Goal: Task Accomplishment & Management: Manage account settings

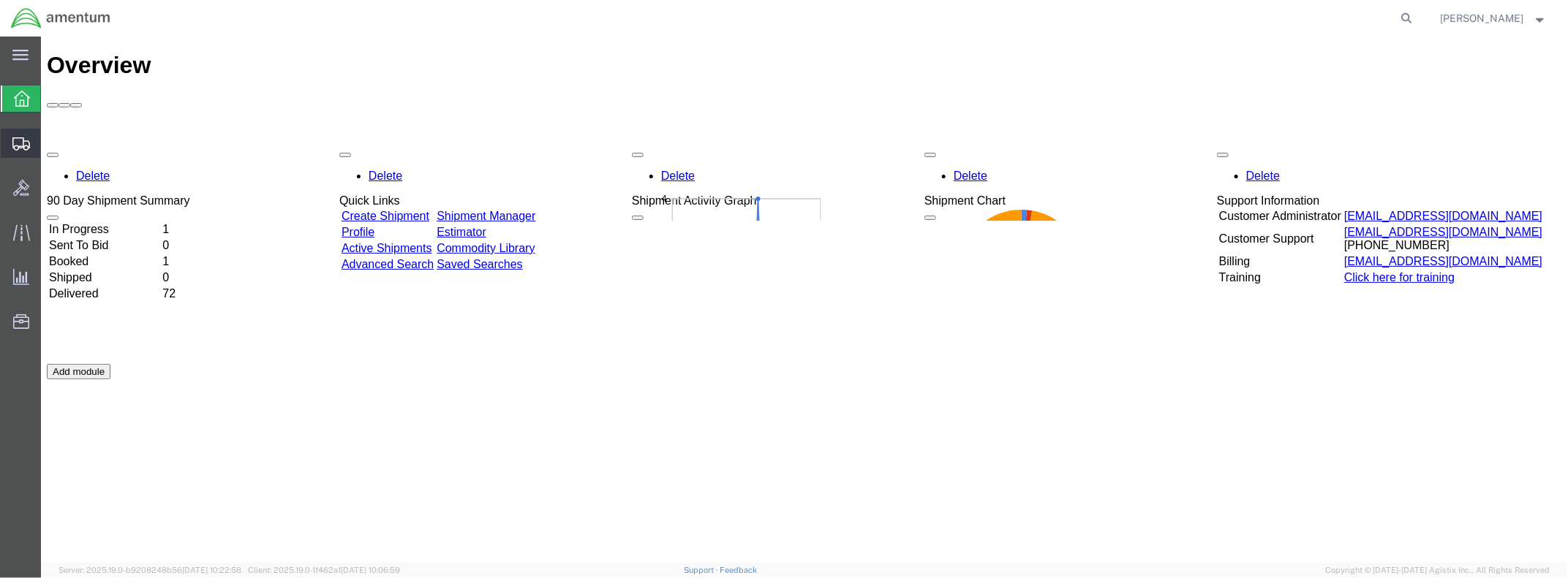
click at [0, 0] on span "Shipment Manager" at bounding box center [0, 0] width 0 height 0
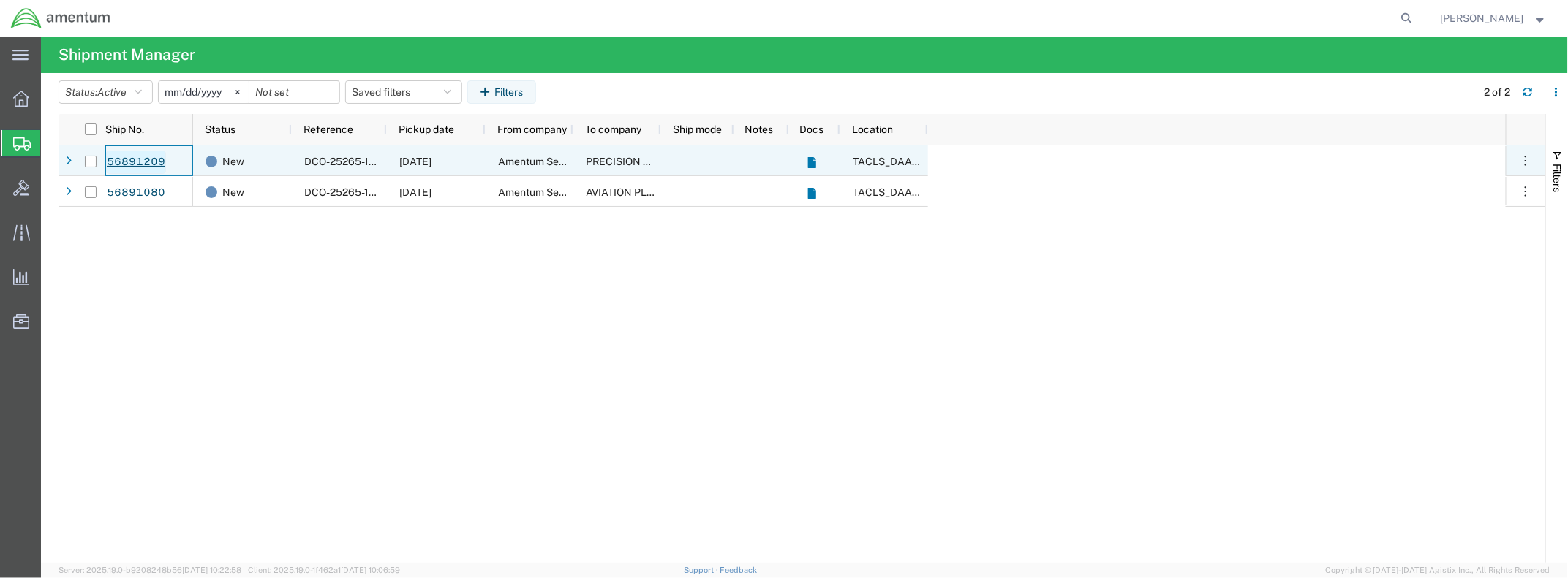
click at [130, 158] on link "56891209" at bounding box center [136, 162] width 60 height 24
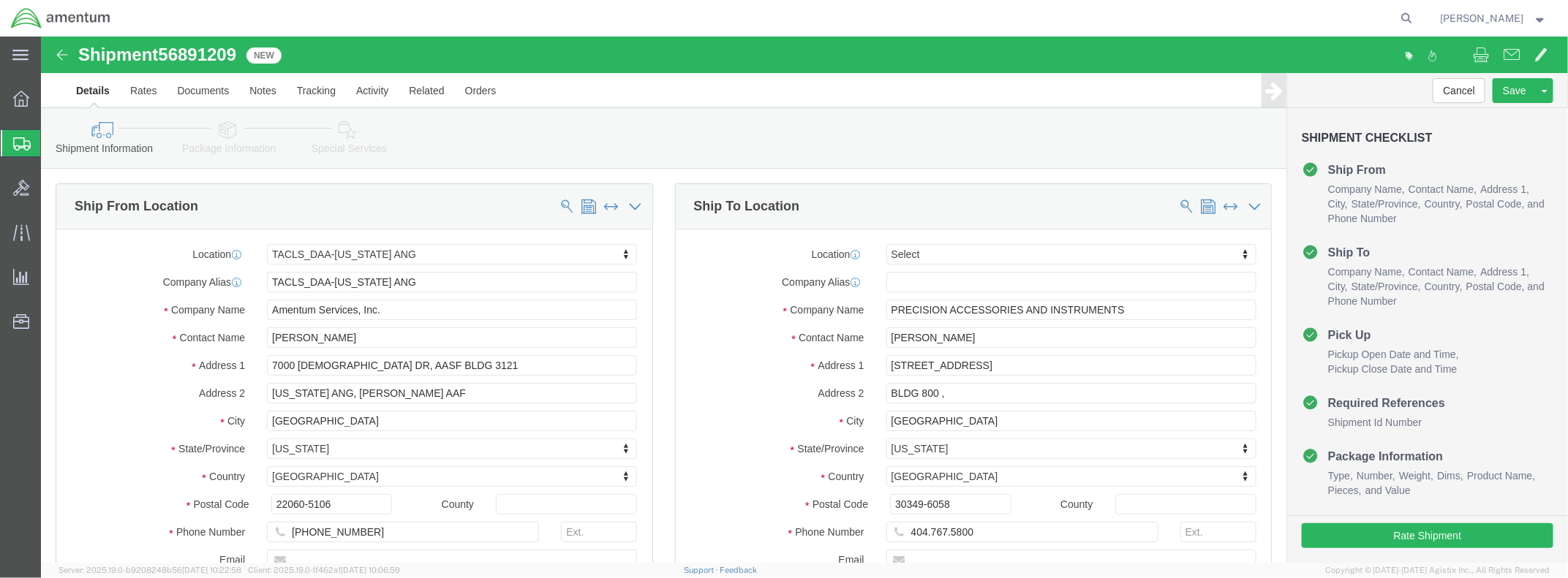
select select "42744"
select select
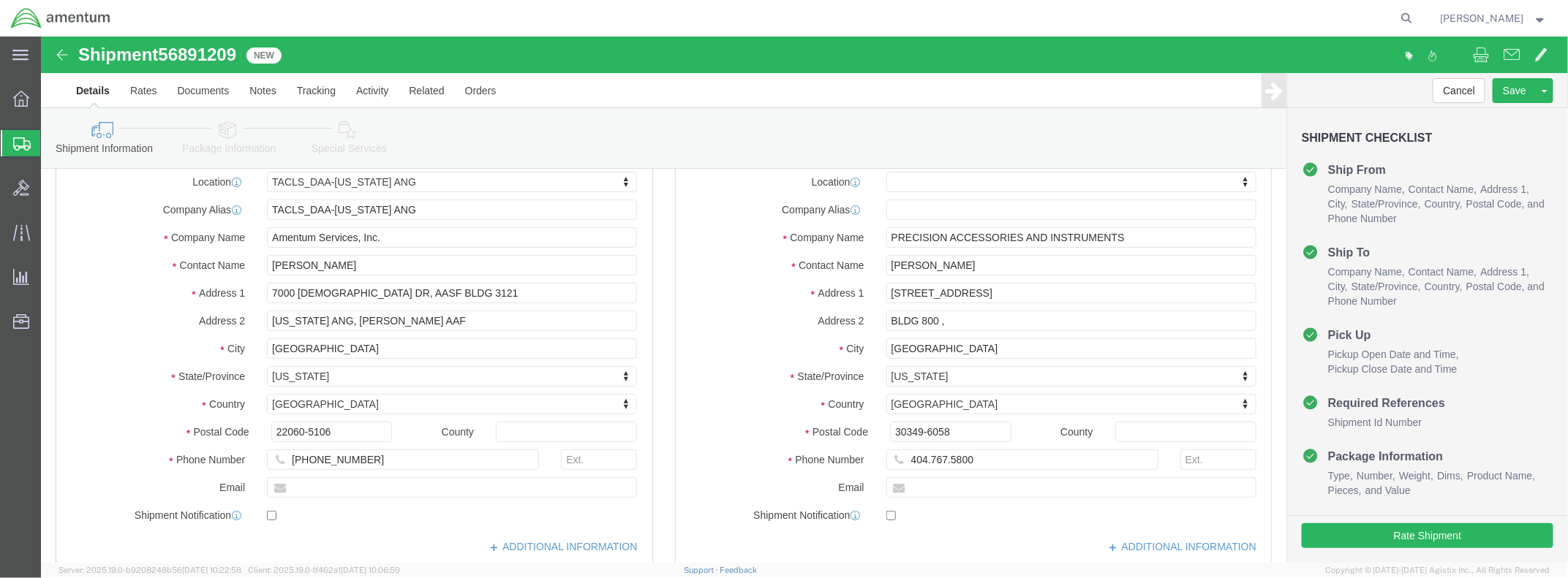
scroll to position [146, 0]
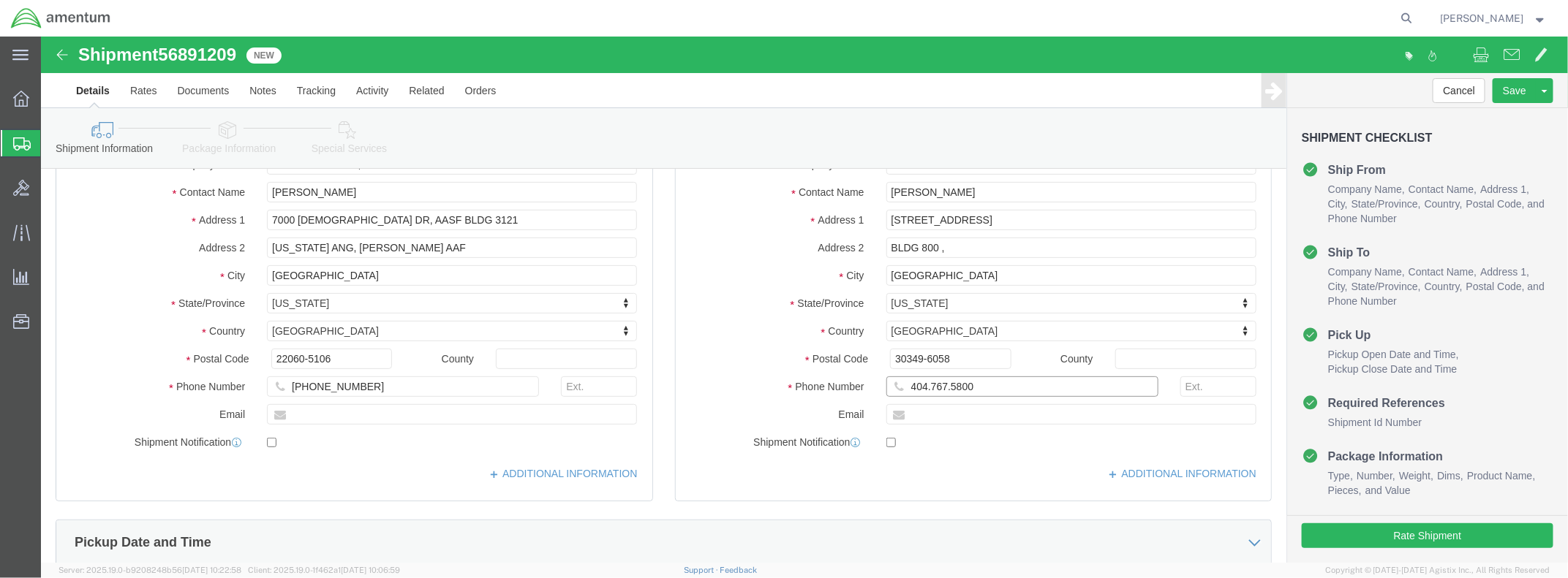
click input "404.767.5800"
click input "404767.5800"
type input "4047675800"
click div "Location My Profile Location [PHONE_NUMBER] [PHONE_NUMBER] [PHONE_NUMBER] [PHON…"
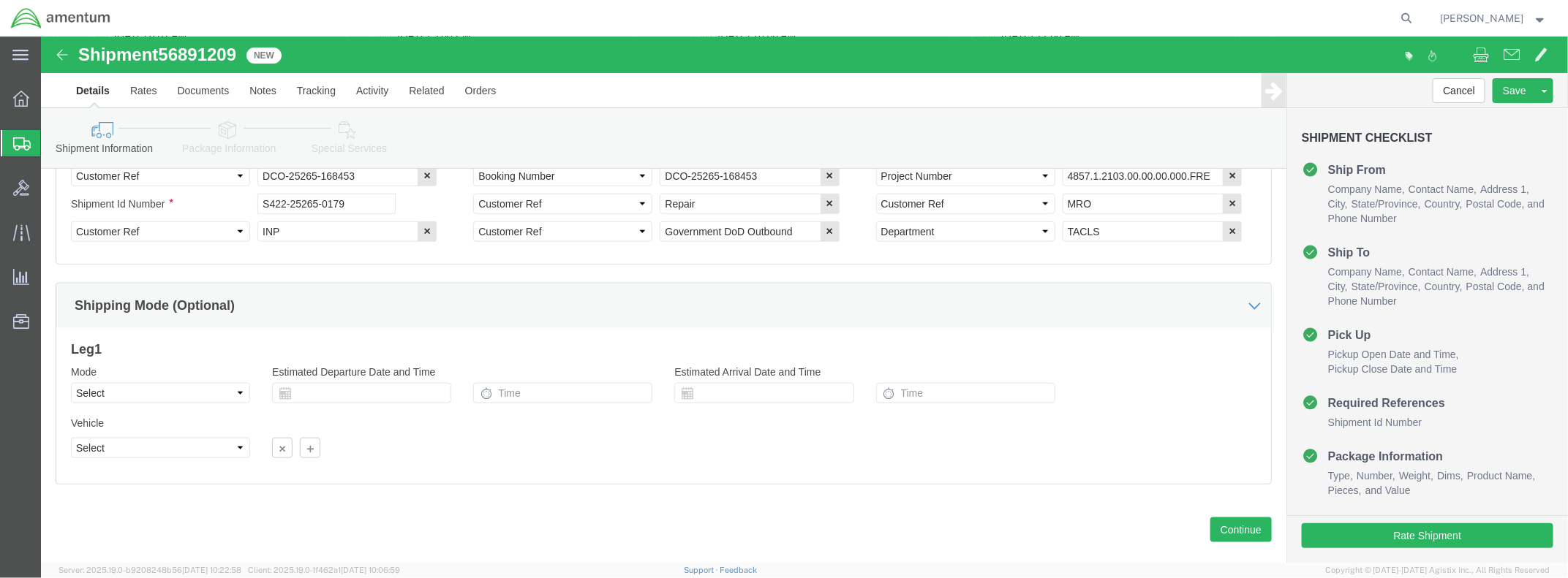
scroll to position [784, 0]
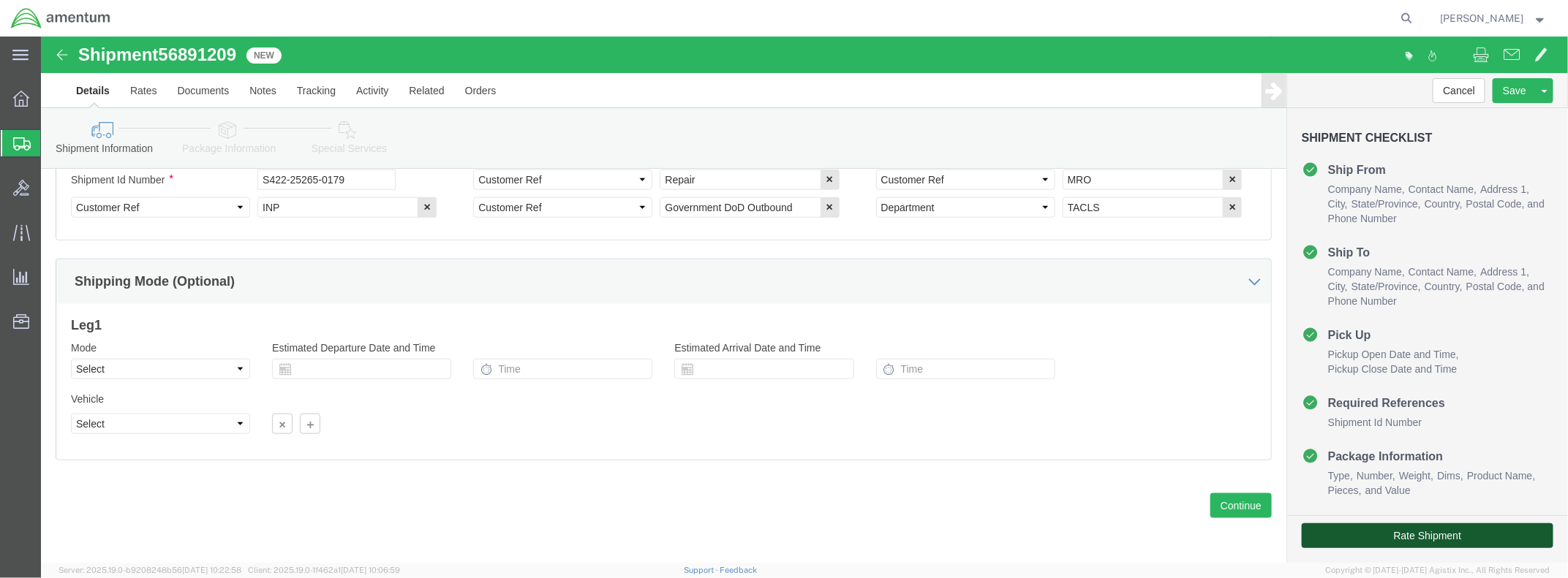
click button "Rate Shipment"
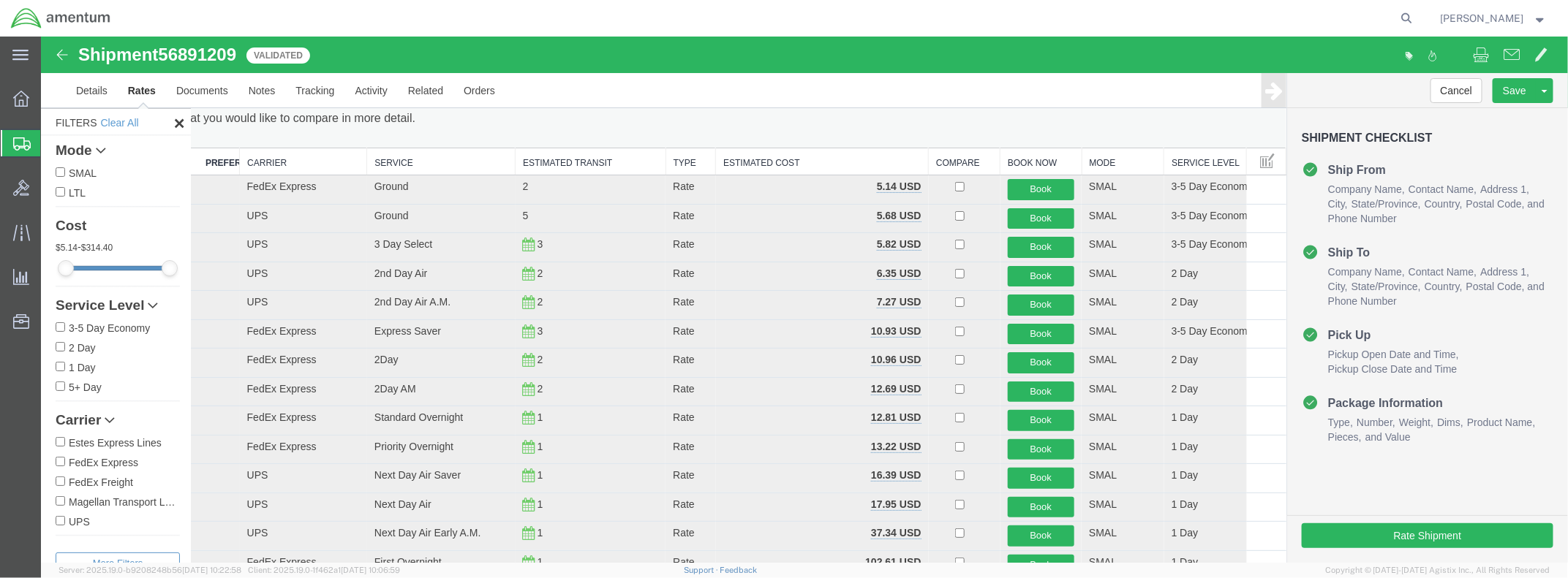
scroll to position [15, 0]
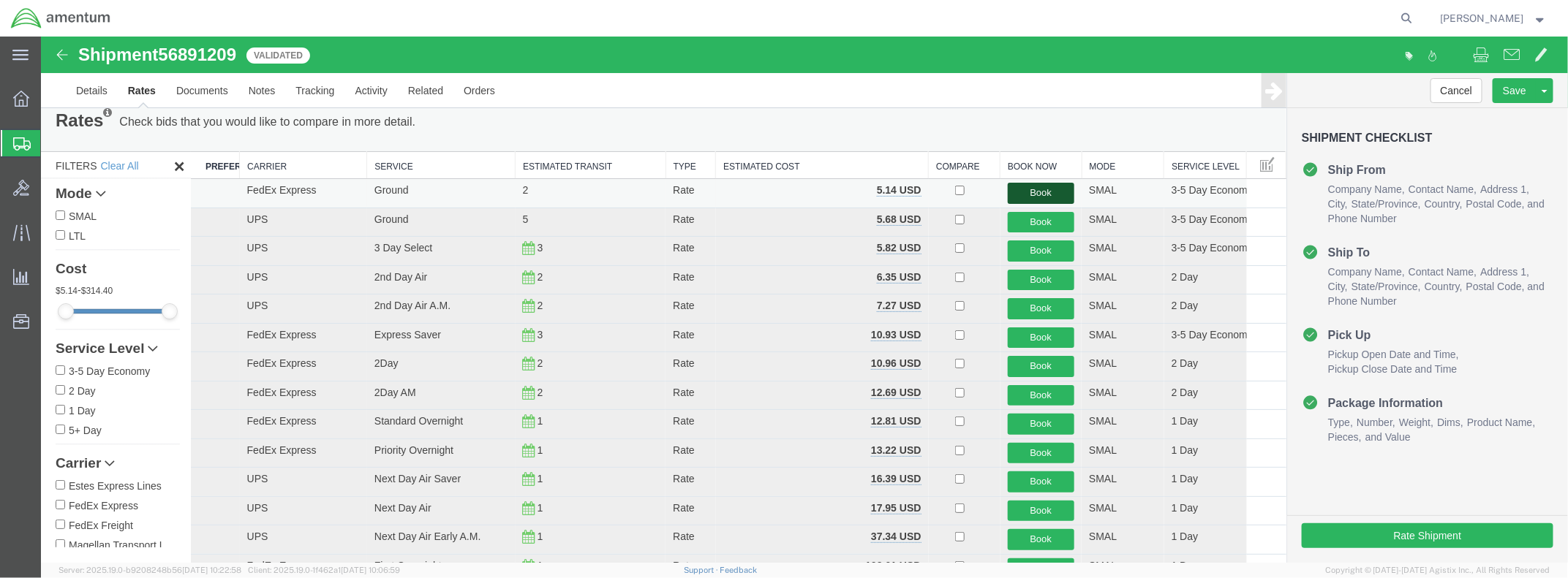
click at [1039, 196] on button "Book" at bounding box center [1041, 192] width 68 height 21
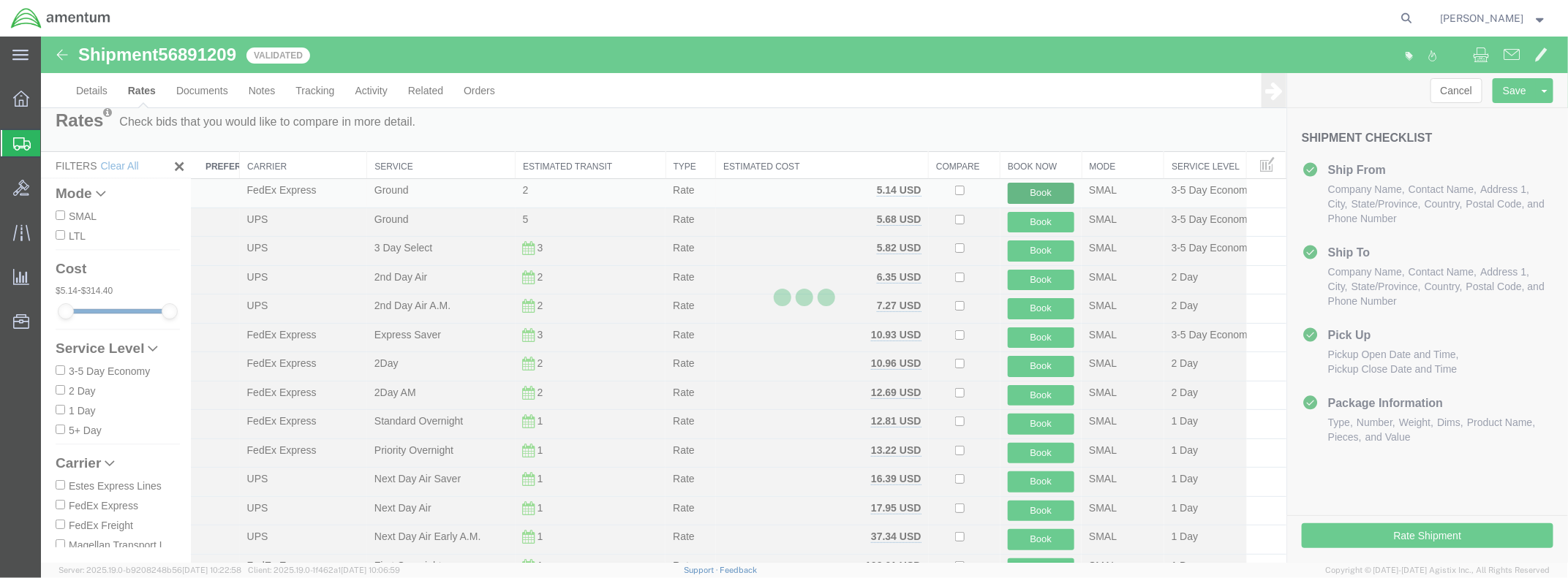
scroll to position [0, 0]
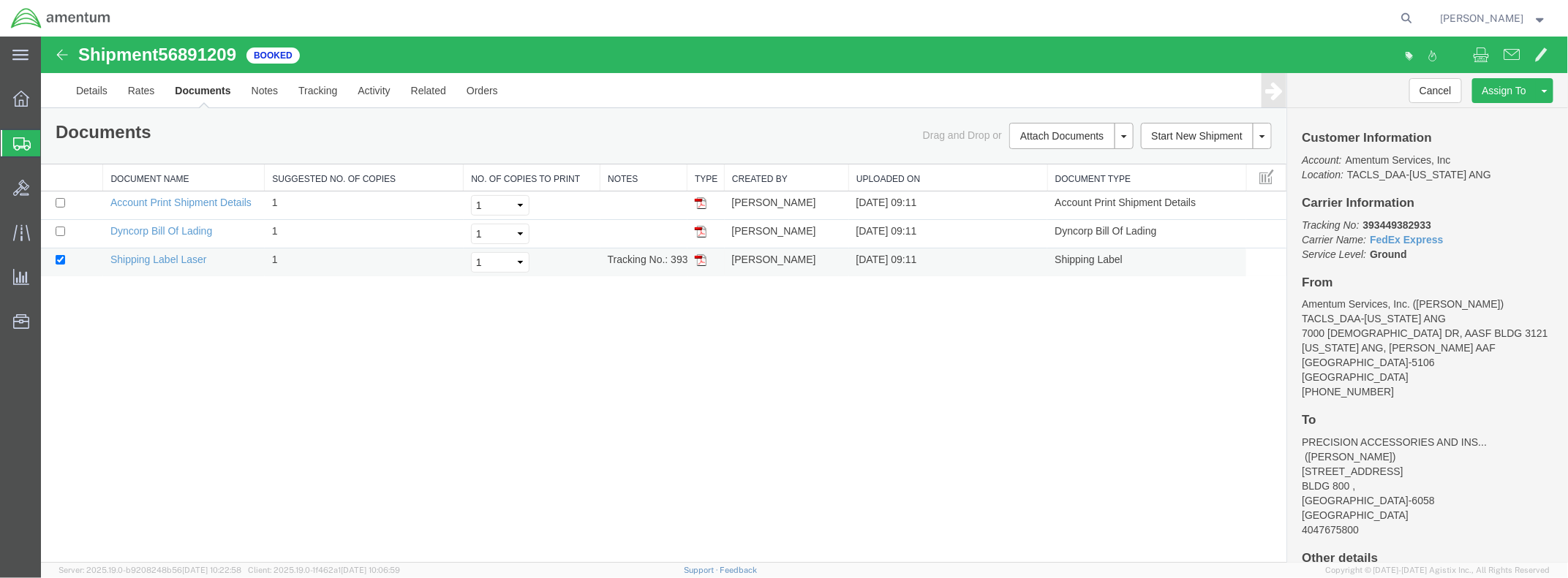
click at [670, 261] on td "Tracking No.: 393449382933" at bounding box center [643, 261] width 87 height 28
click at [700, 257] on img at bounding box center [700, 259] width 12 height 11
click at [0, 0] on span "Shipment Manager" at bounding box center [0, 0] width 0 height 0
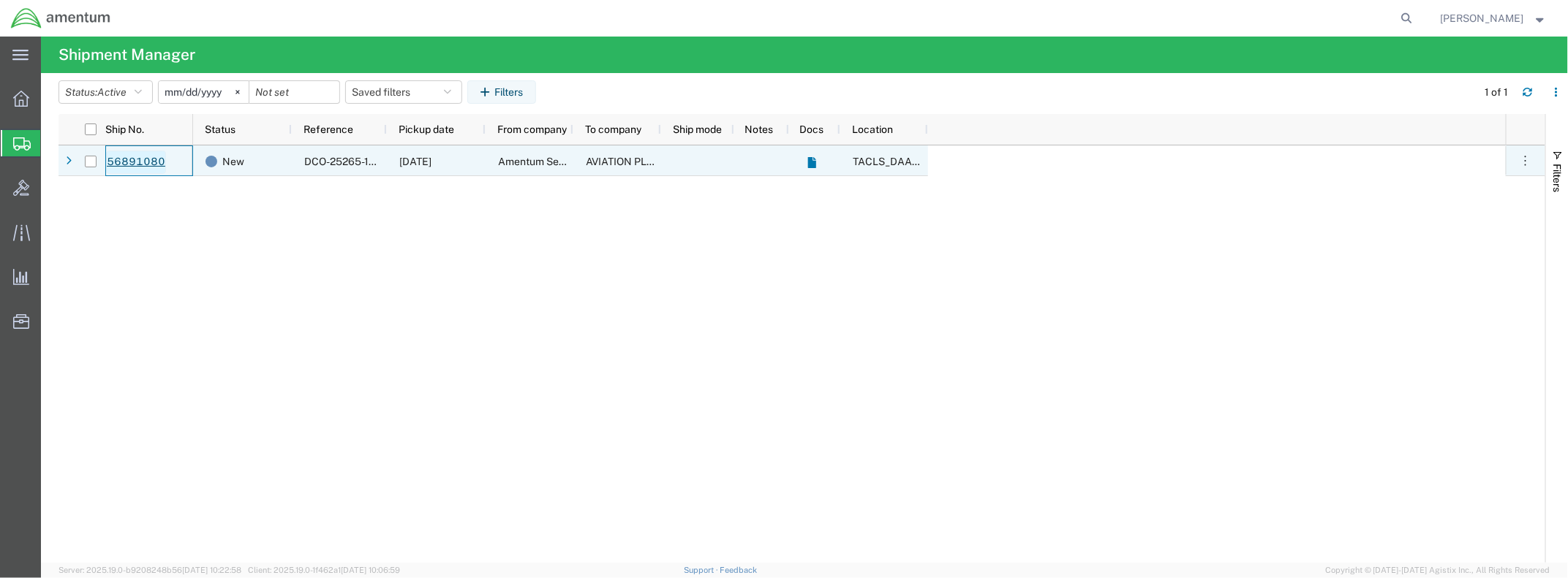
click at [142, 163] on link "56891080" at bounding box center [136, 162] width 60 height 24
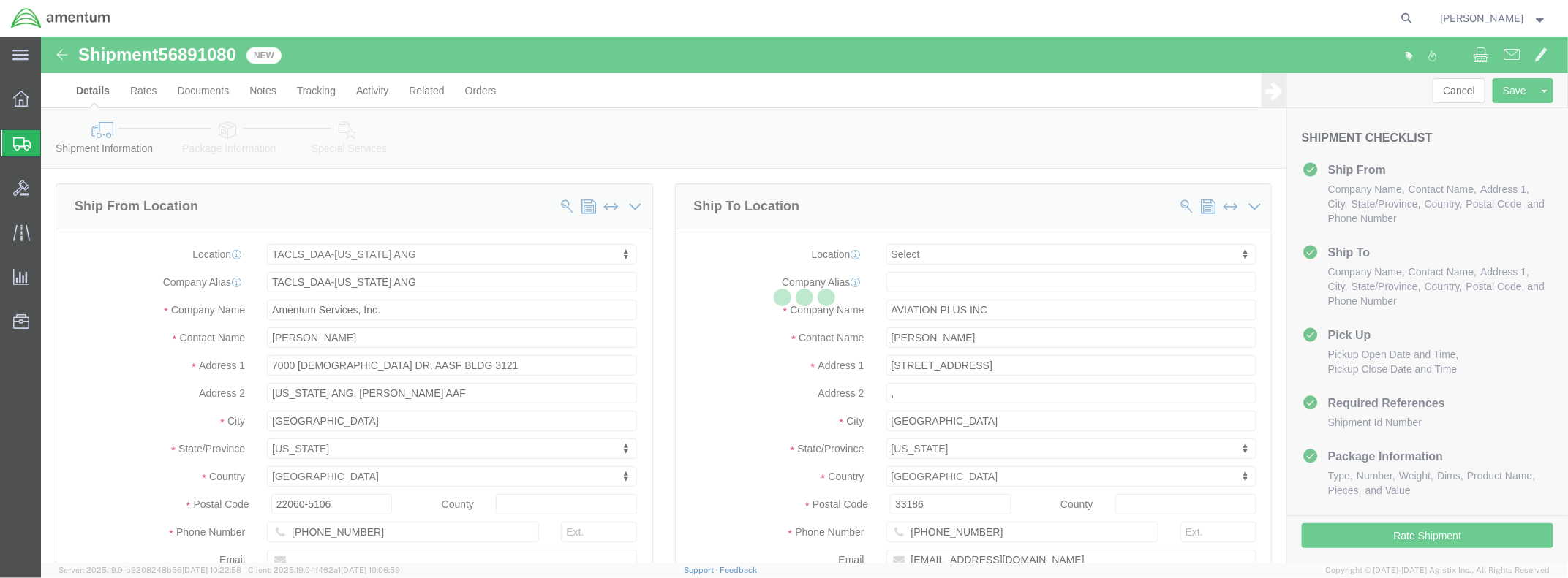
select select "42744"
select select
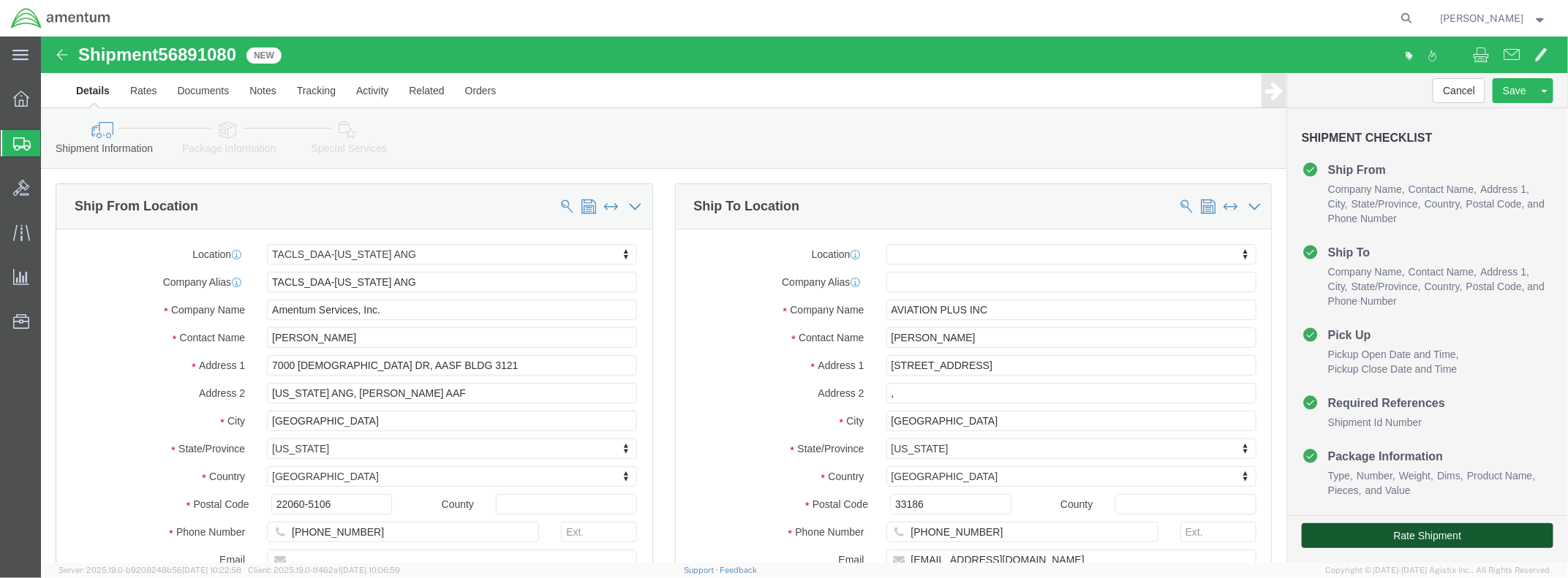
click button "Rate Shipment"
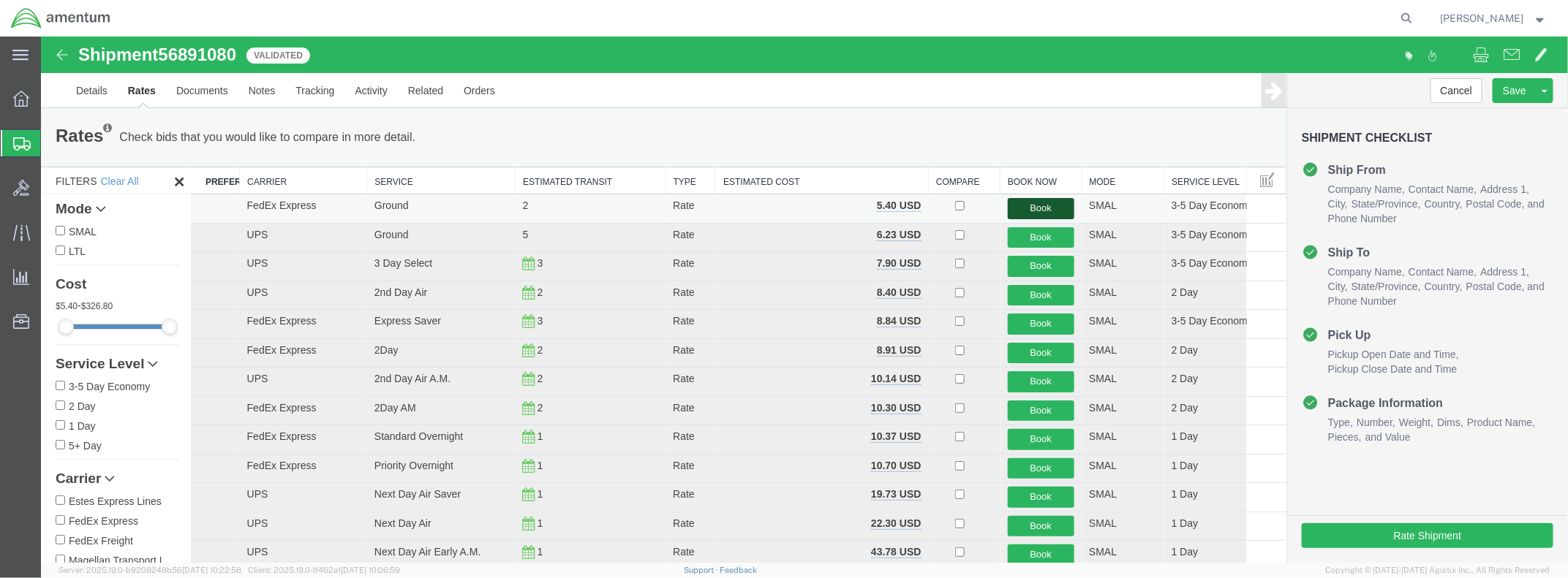
click at [1039, 205] on button "Book" at bounding box center [1041, 208] width 68 height 21
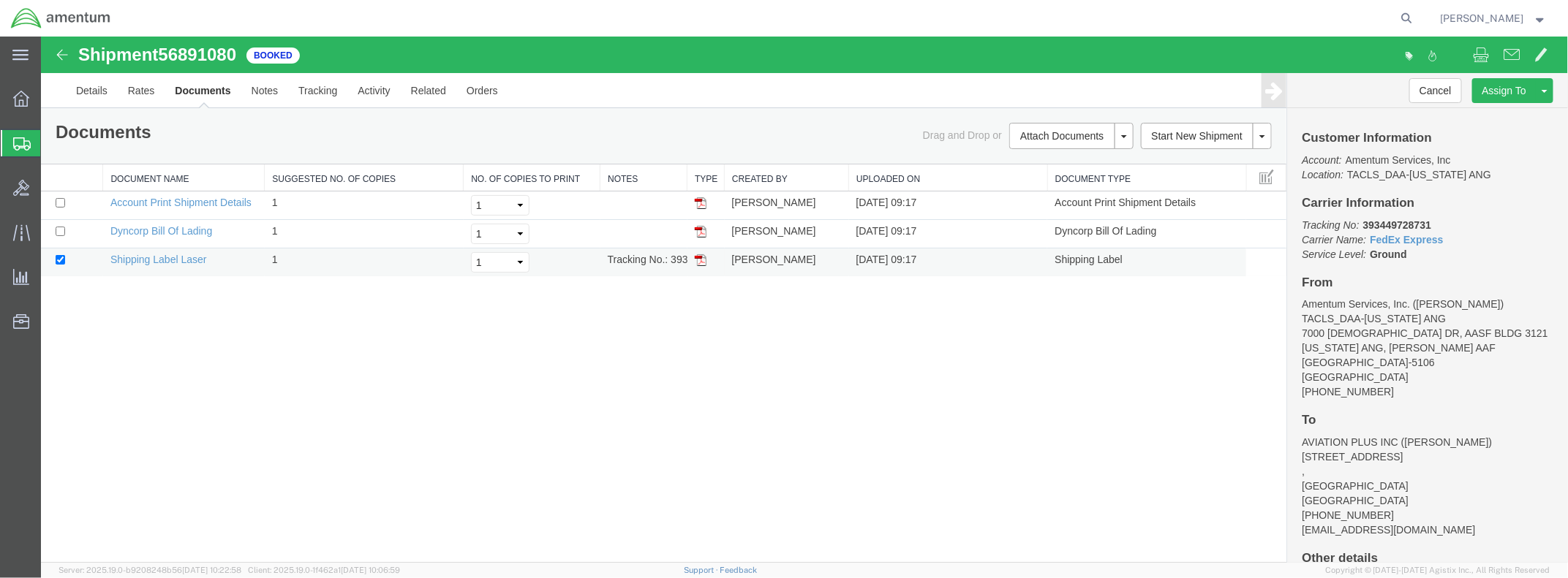
click at [700, 260] on img at bounding box center [700, 259] width 12 height 11
click at [91, 90] on link "Details" at bounding box center [91, 90] width 52 height 35
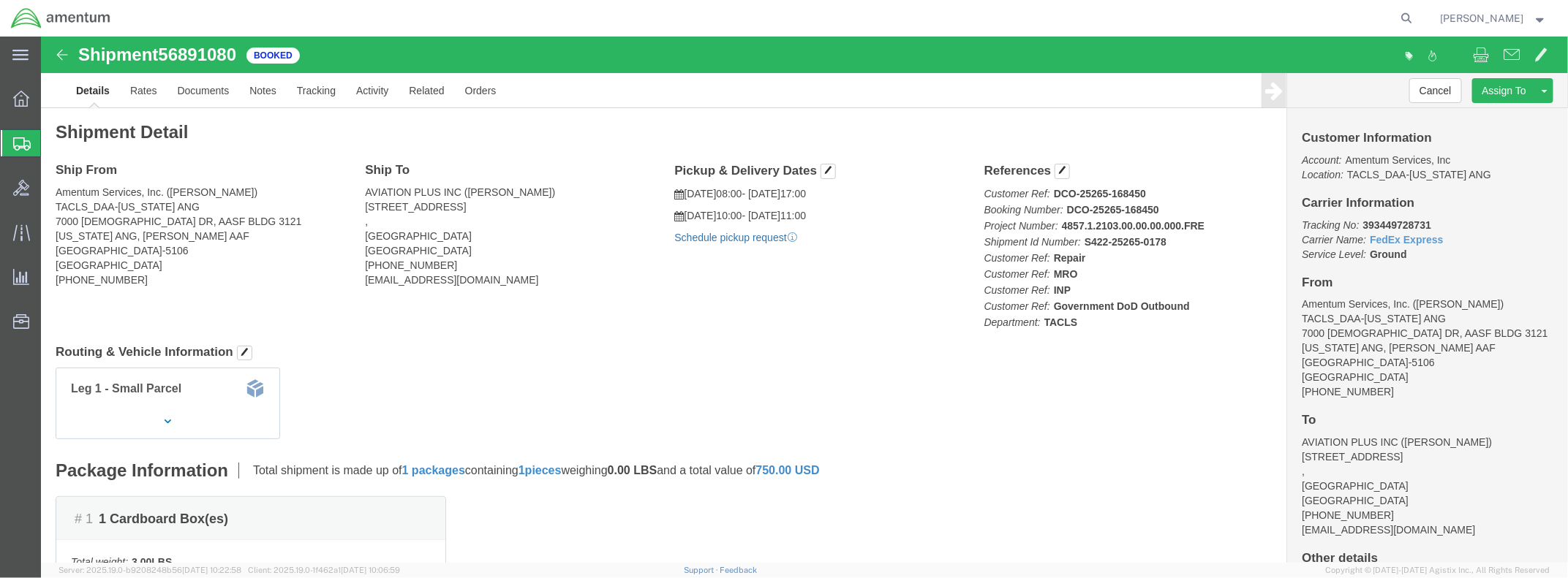
click link "Schedule pickup request"
click at [0, 0] on span "Shipment Manager" at bounding box center [0, 0] width 0 height 0
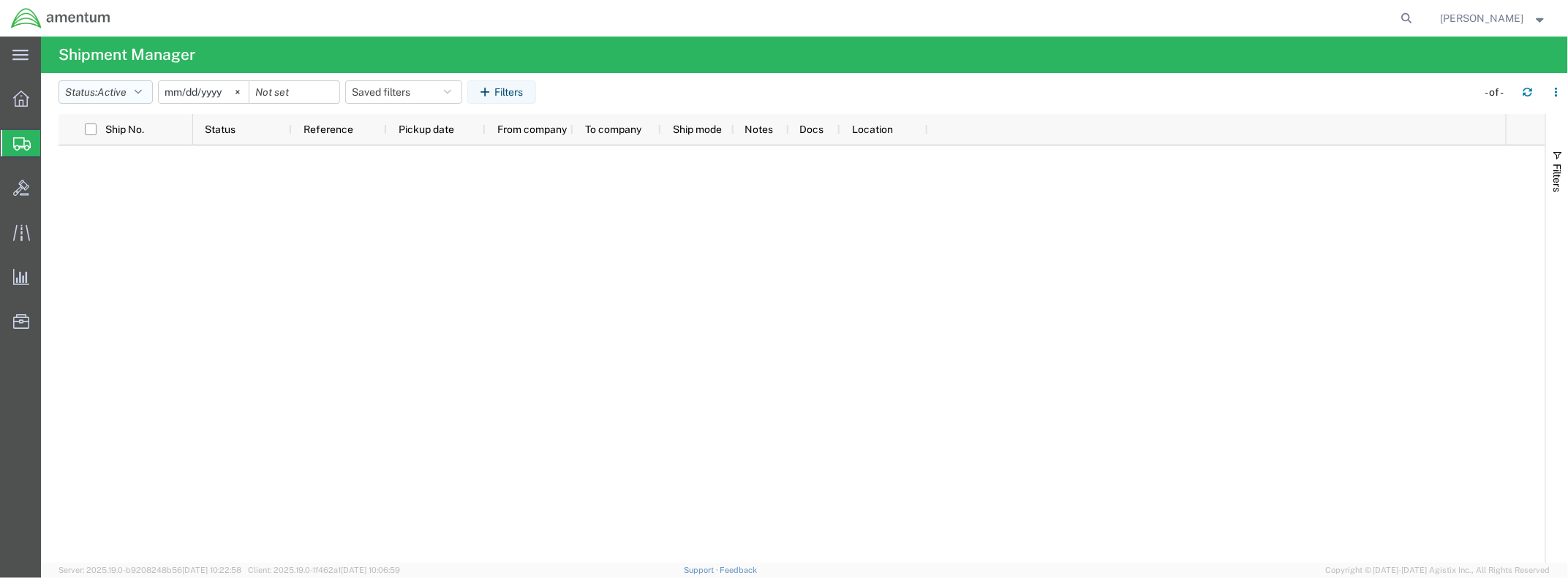
click at [142, 90] on icon "button" at bounding box center [138, 91] width 8 height 10
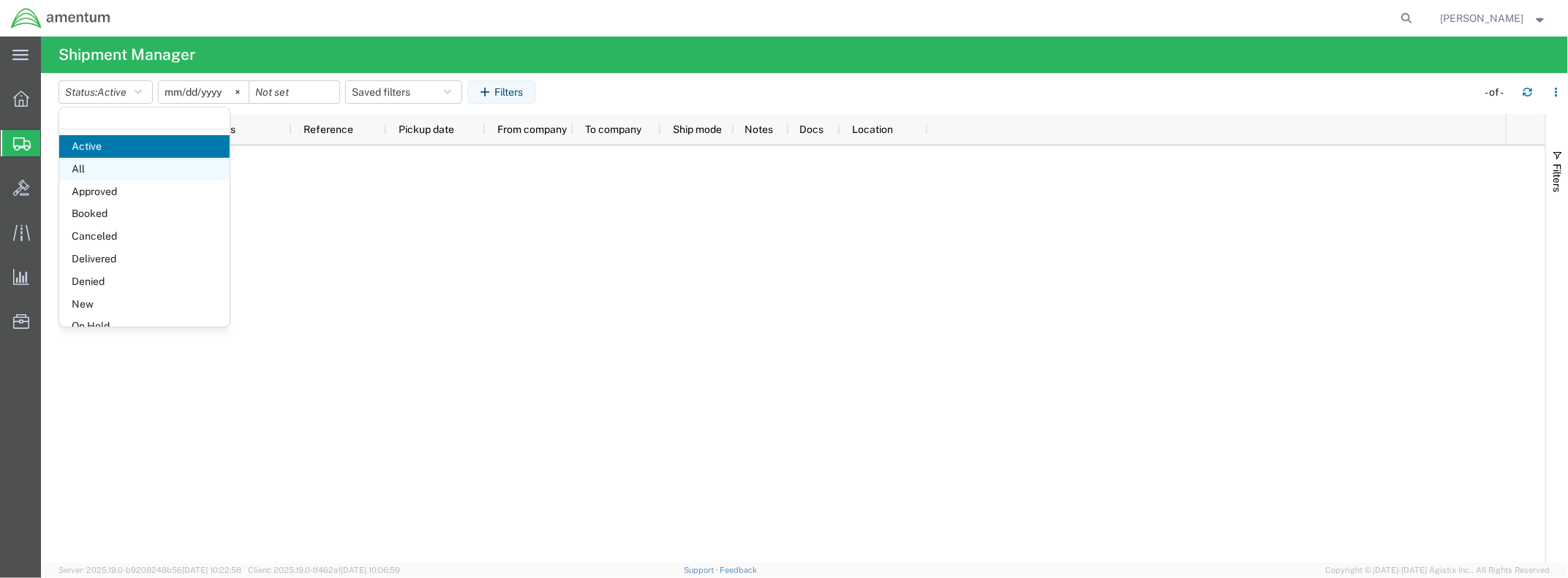
click at [133, 166] on span "All" at bounding box center [144, 169] width 170 height 23
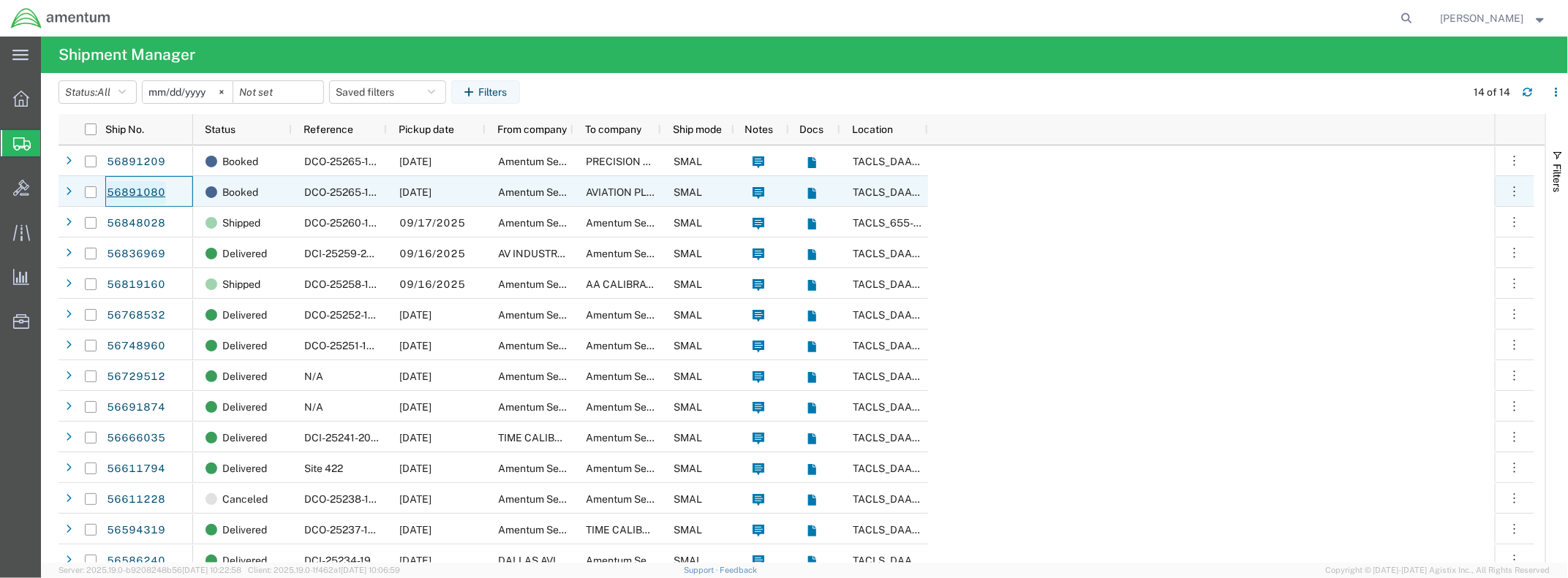
click at [135, 183] on link "56891080" at bounding box center [136, 192] width 60 height 24
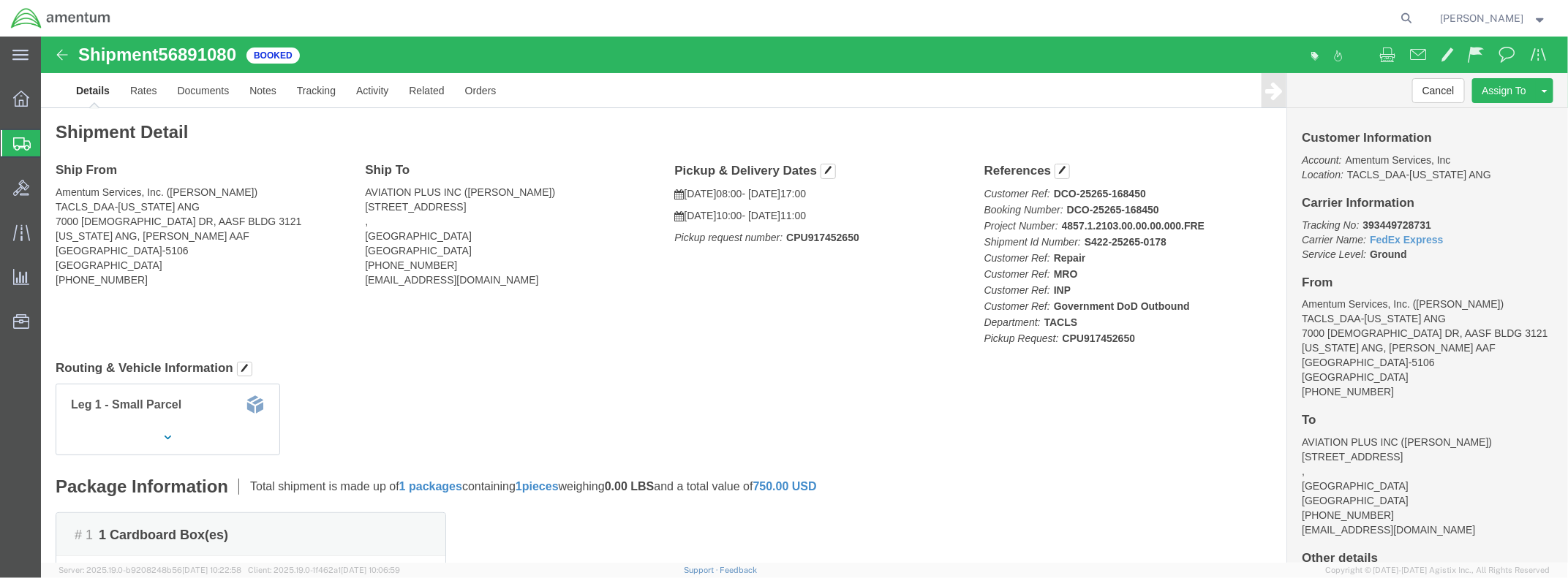
click img
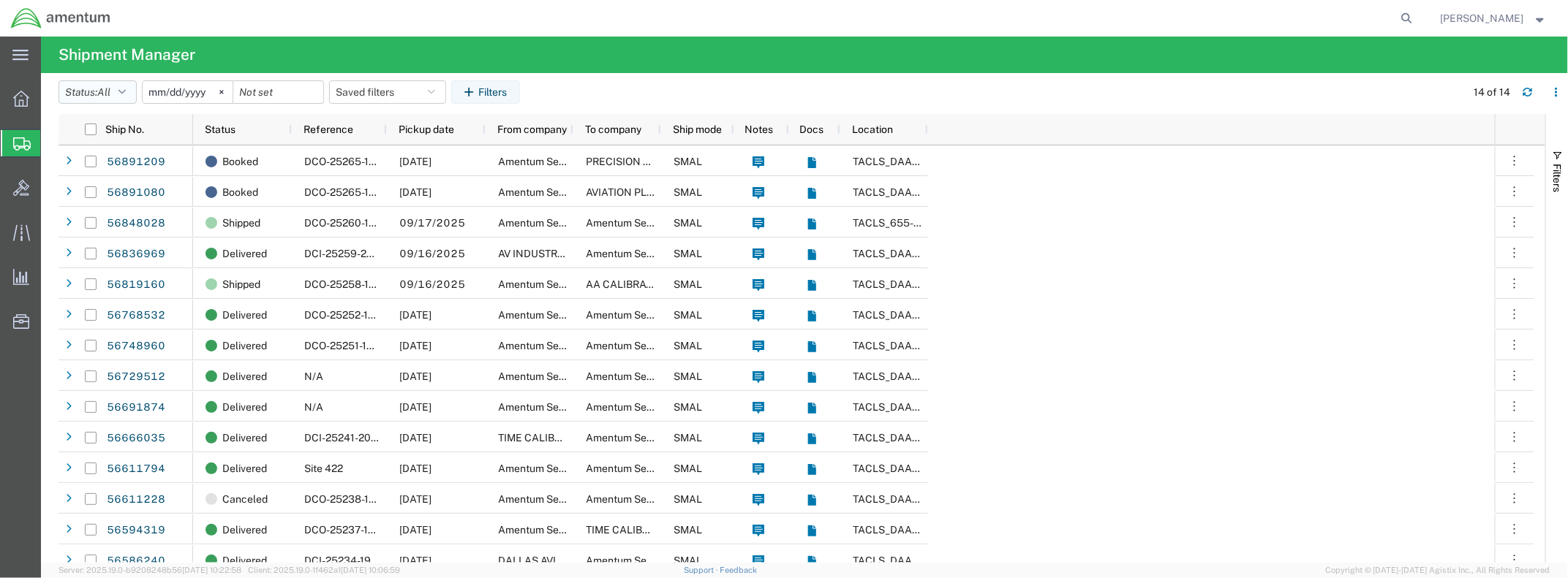
click at [126, 87] on icon "button" at bounding box center [122, 91] width 8 height 10
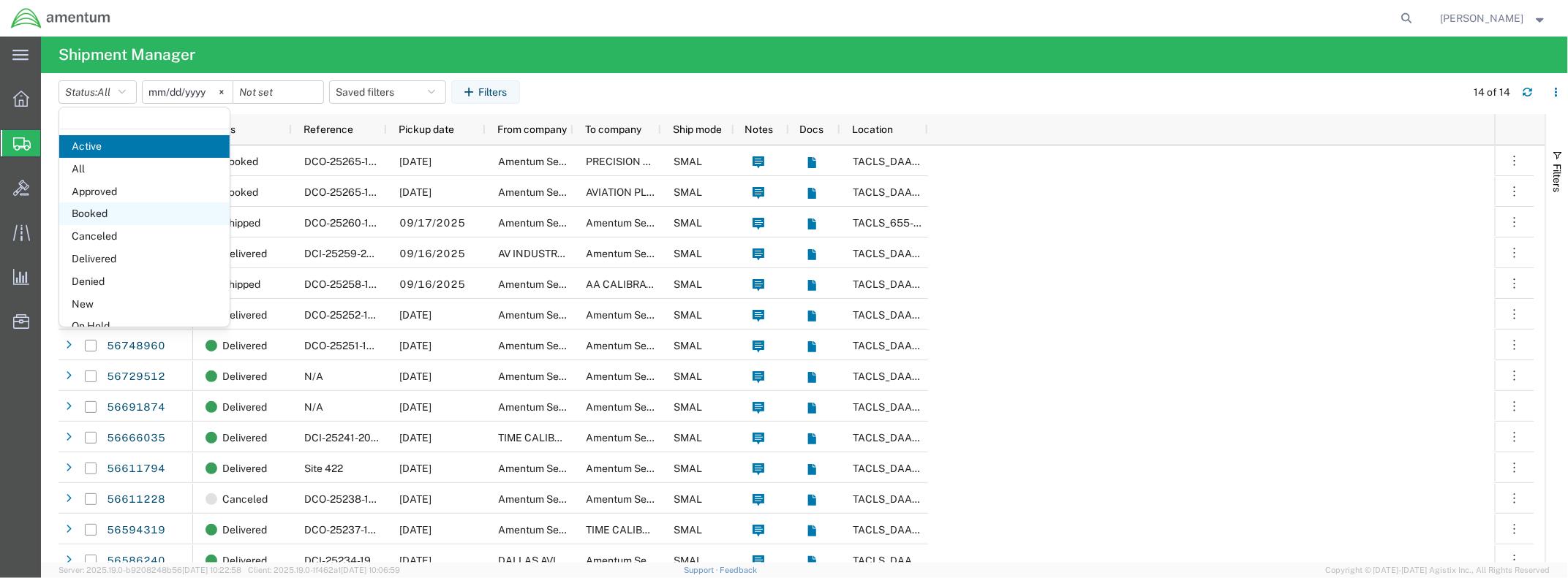
click at [91, 211] on span "Booked" at bounding box center [144, 214] width 170 height 23
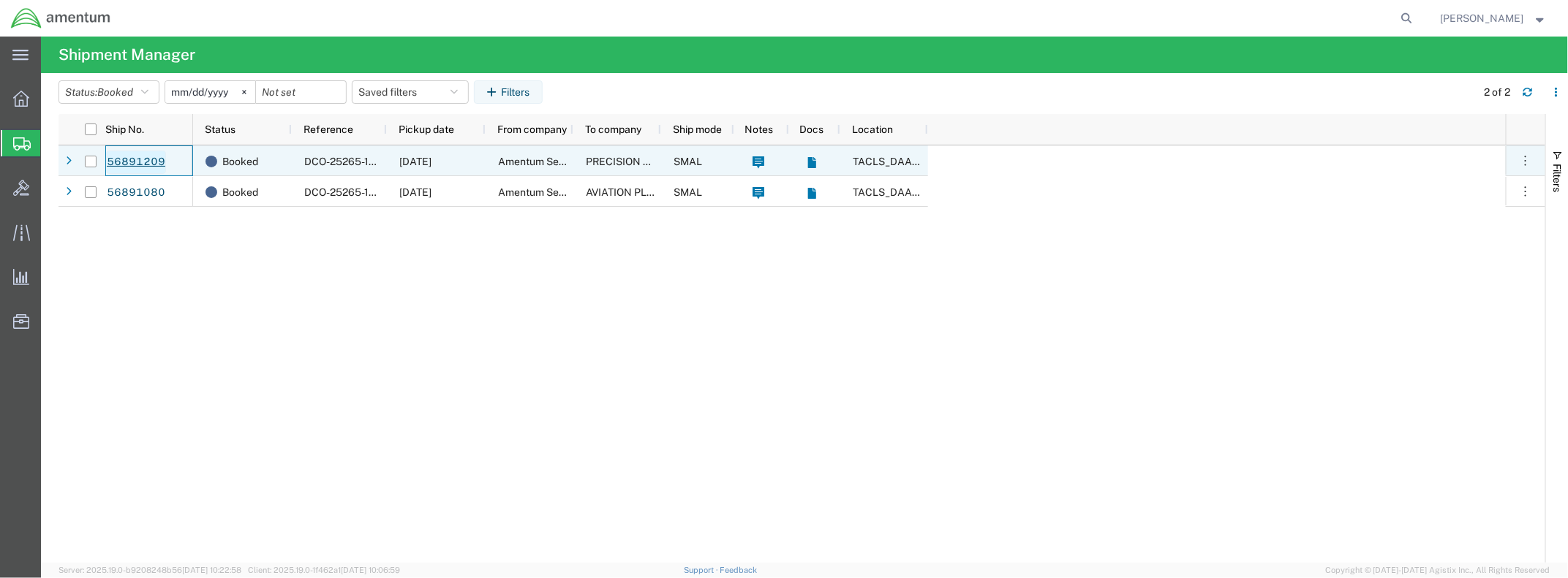
click at [159, 163] on link "56891209" at bounding box center [136, 162] width 60 height 24
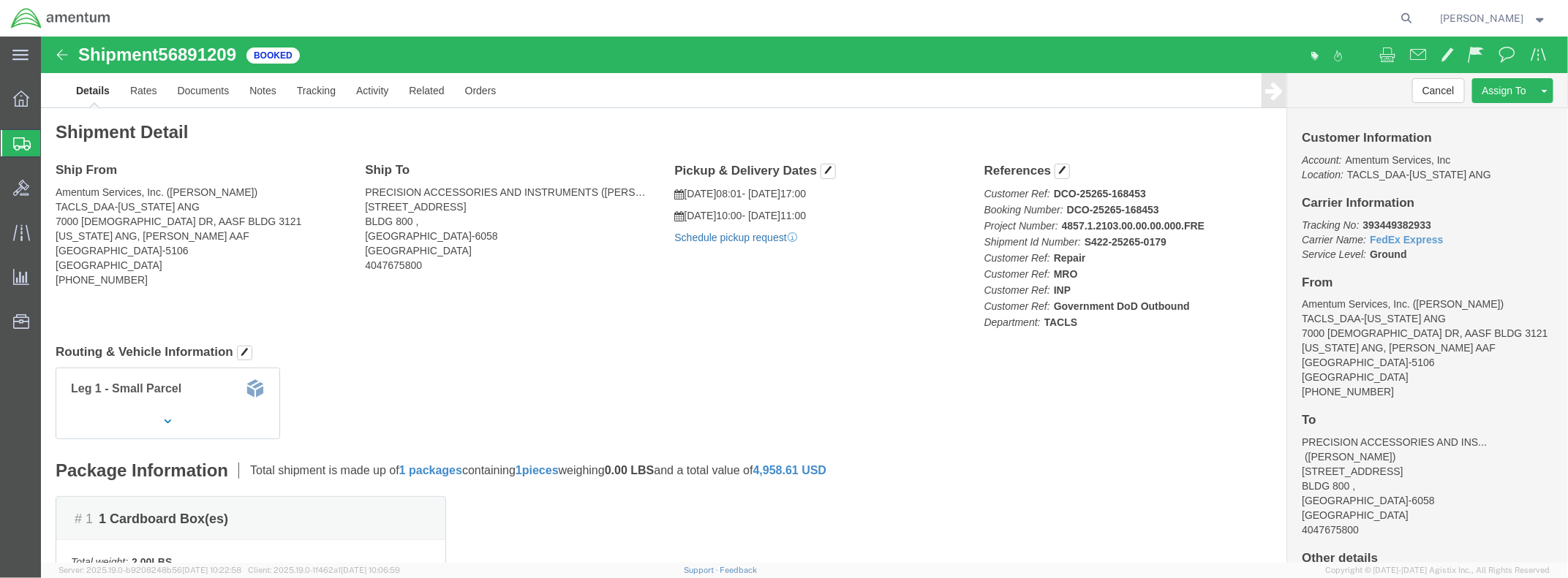
click link "Schedule pickup request"
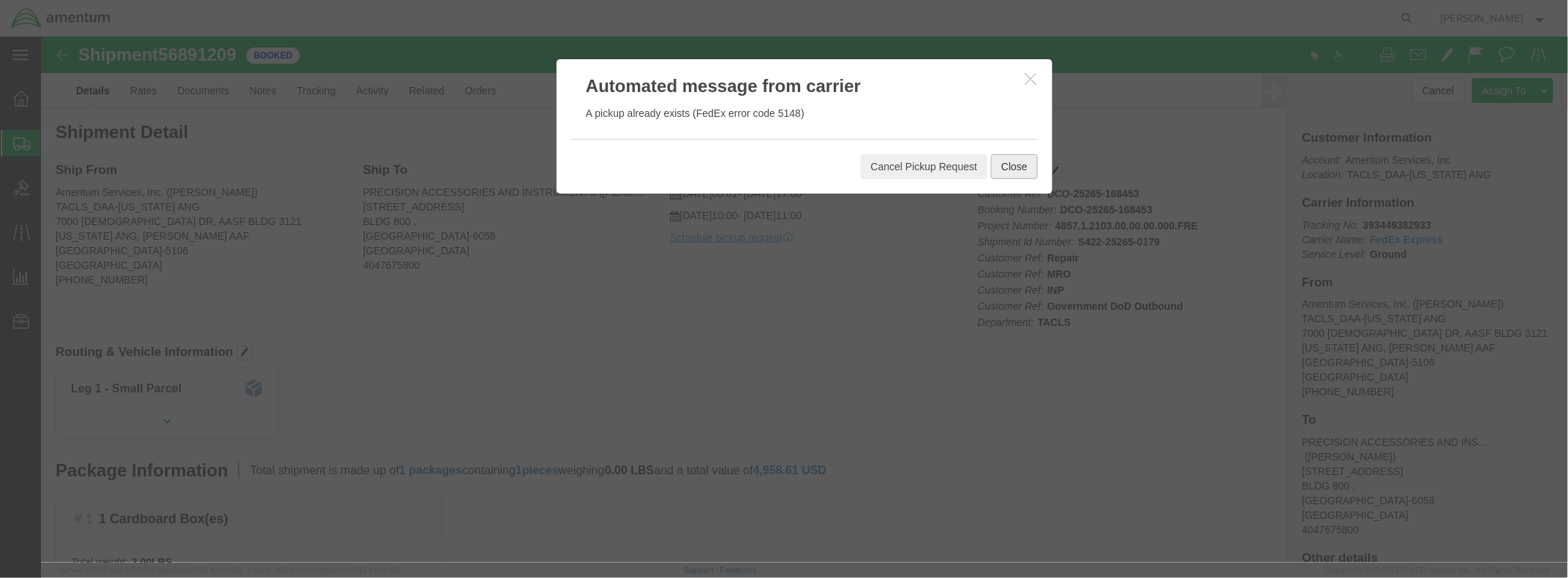
click button "Close"
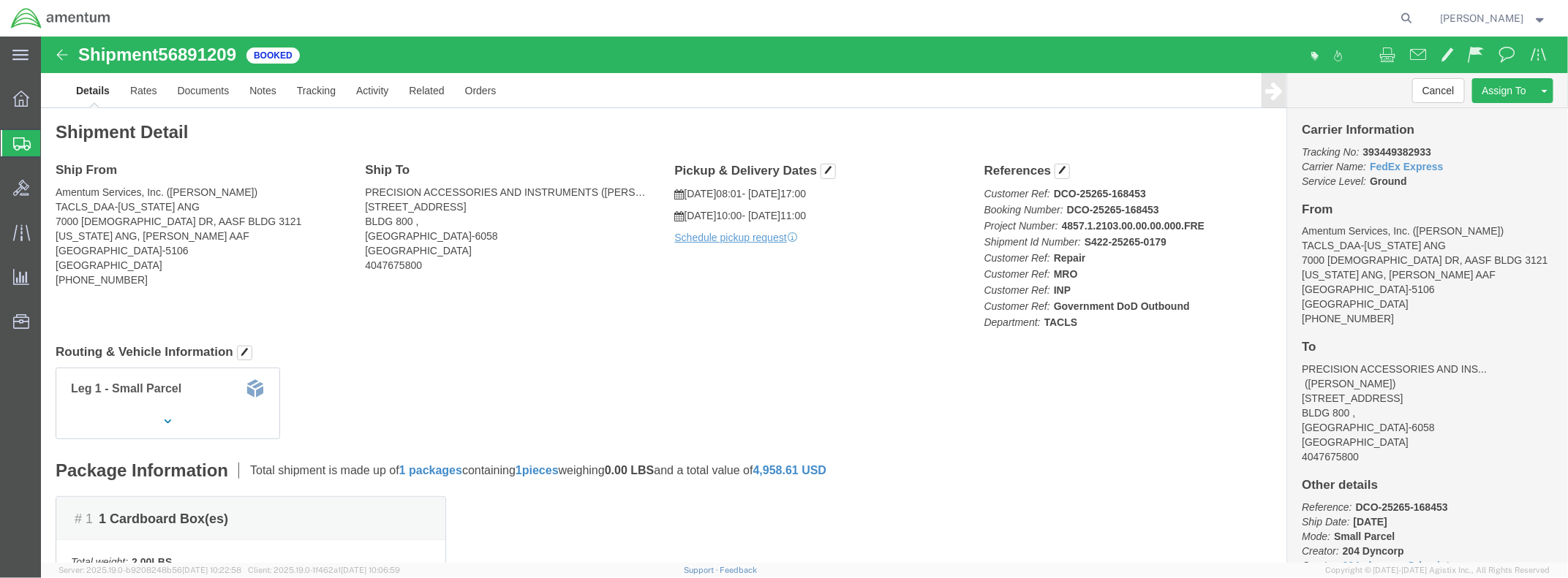
scroll to position [134, 0]
